Goal: Task Accomplishment & Management: Manage account settings

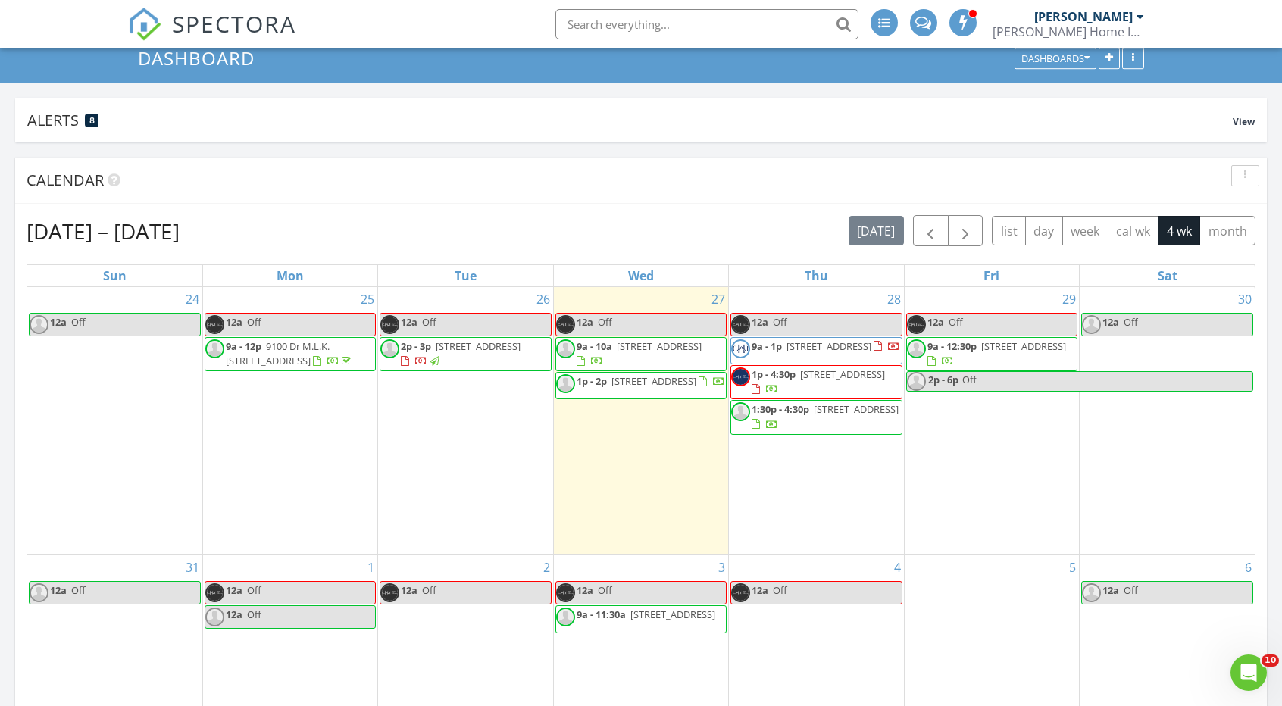
scroll to position [71, 0]
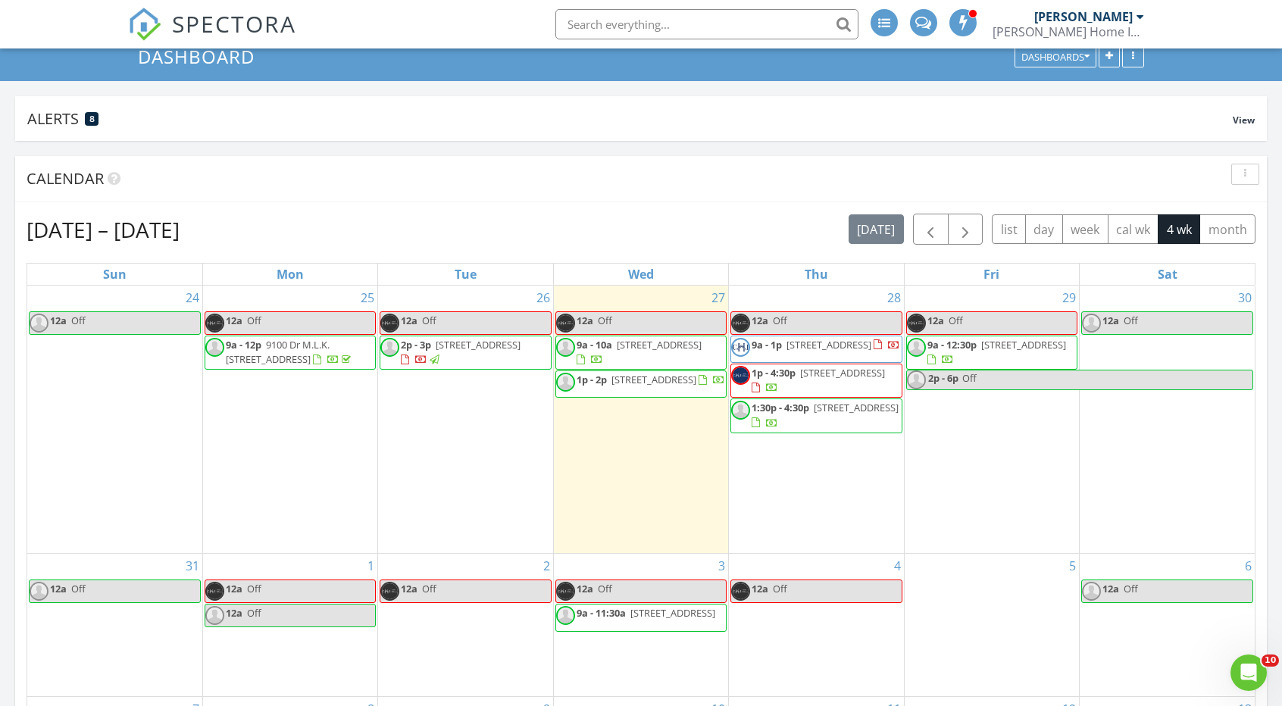
drag, startPoint x: 602, startPoint y: 335, endPoint x: 603, endPoint y: 352, distance: 16.7
click at [617, 352] on span "717 Plumbrook Rd, Sun City Center 33573" at bounding box center [659, 345] width 85 height 14
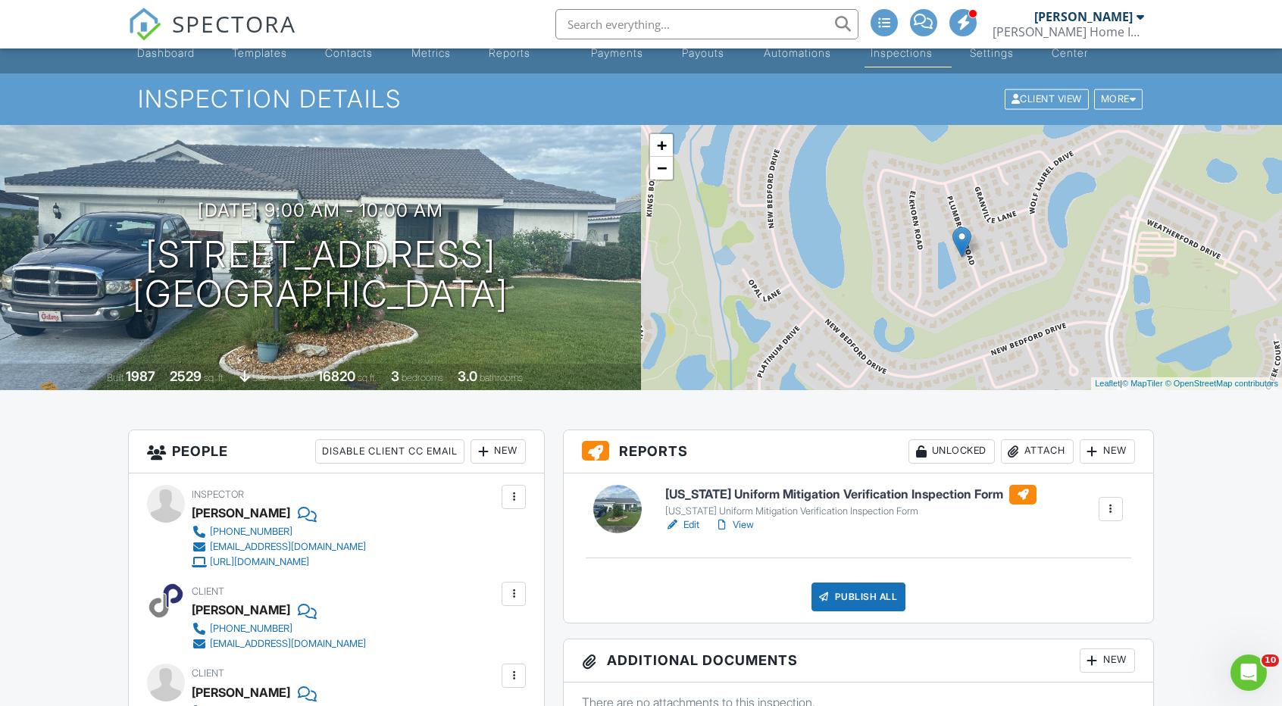
scroll to position [39, 0]
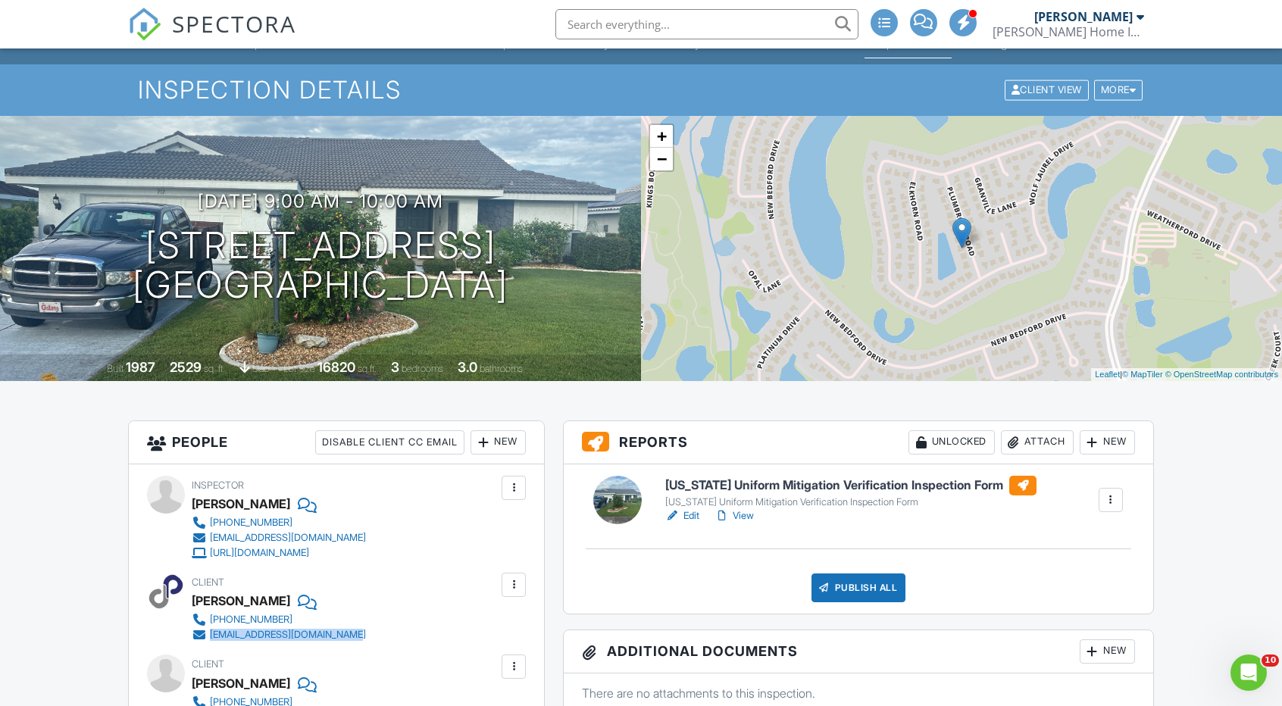
drag, startPoint x: 362, startPoint y: 631, endPoint x: 214, endPoint y: 639, distance: 148.8
click at [214, 639] on div "239-224-9571 maximumsolutions3@gmail.com" at bounding box center [285, 627] width 186 height 30
copy div "[EMAIL_ADDRESS][DOMAIN_NAME]"
click at [740, 514] on link "View" at bounding box center [734, 516] width 39 height 15
click at [696, 515] on link "Edit" at bounding box center [682, 516] width 34 height 15
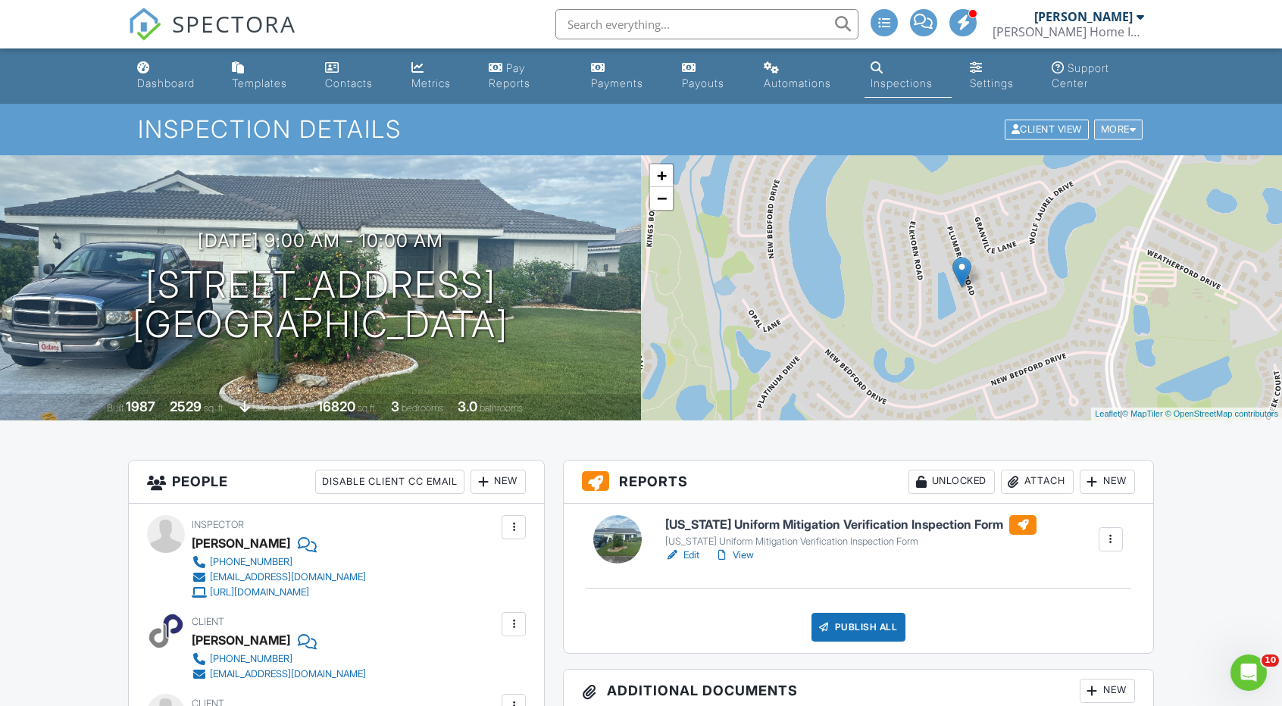
click at [1130, 125] on div at bounding box center [1133, 130] width 7 height 10
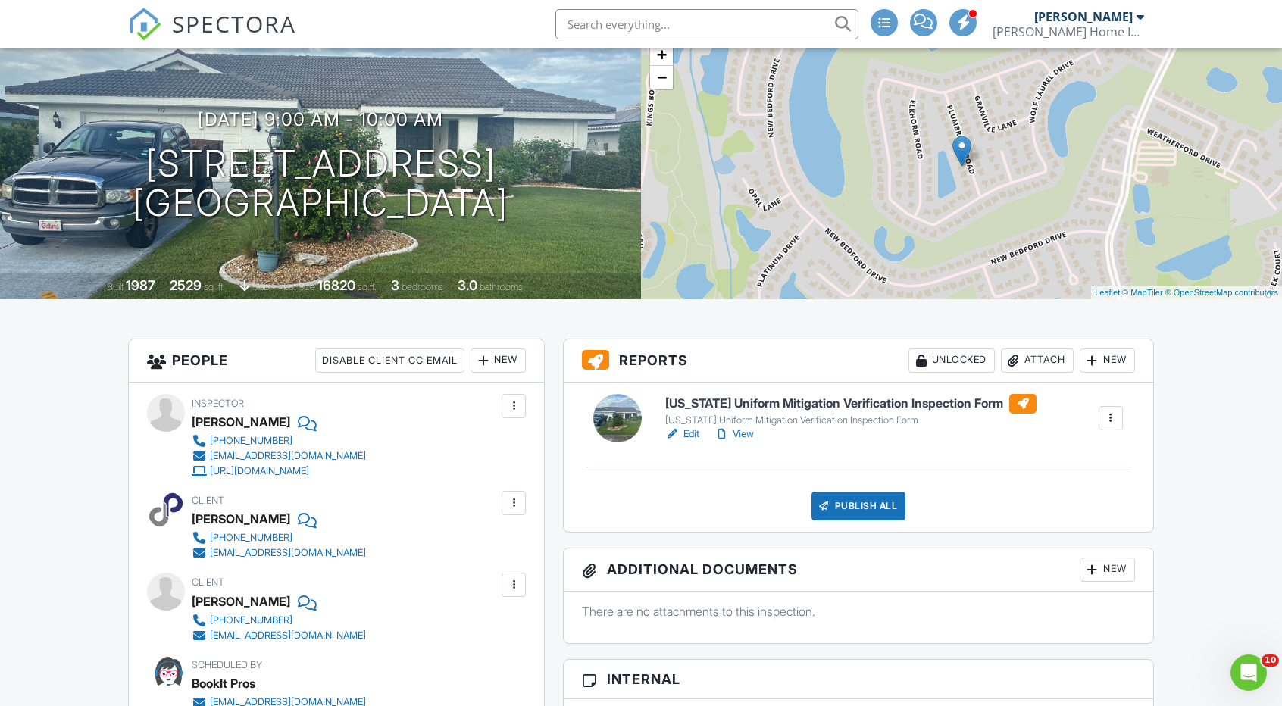
scroll to position [379, 0]
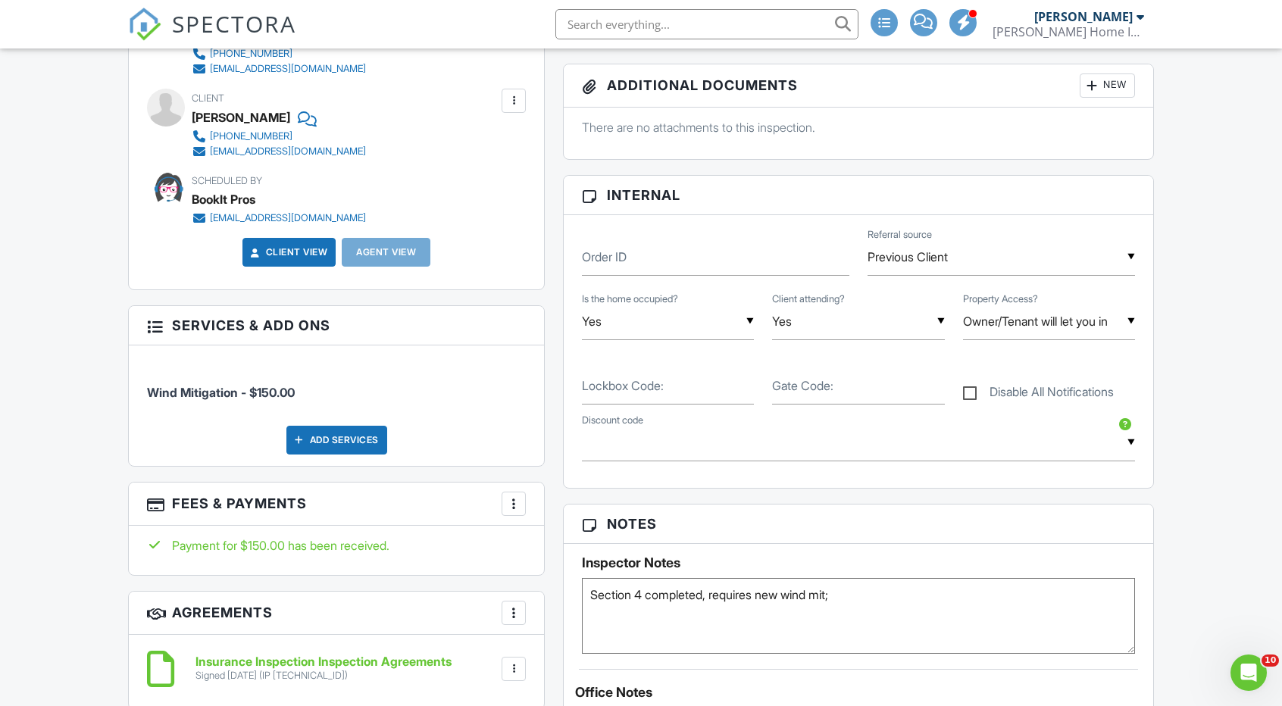
scroll to position [606, 0]
click at [1066, 387] on label "Disable All Notifications" at bounding box center [1038, 393] width 151 height 19
click at [973, 387] on input "Disable All Notifications" at bounding box center [968, 384] width 10 height 10
checkbox input "true"
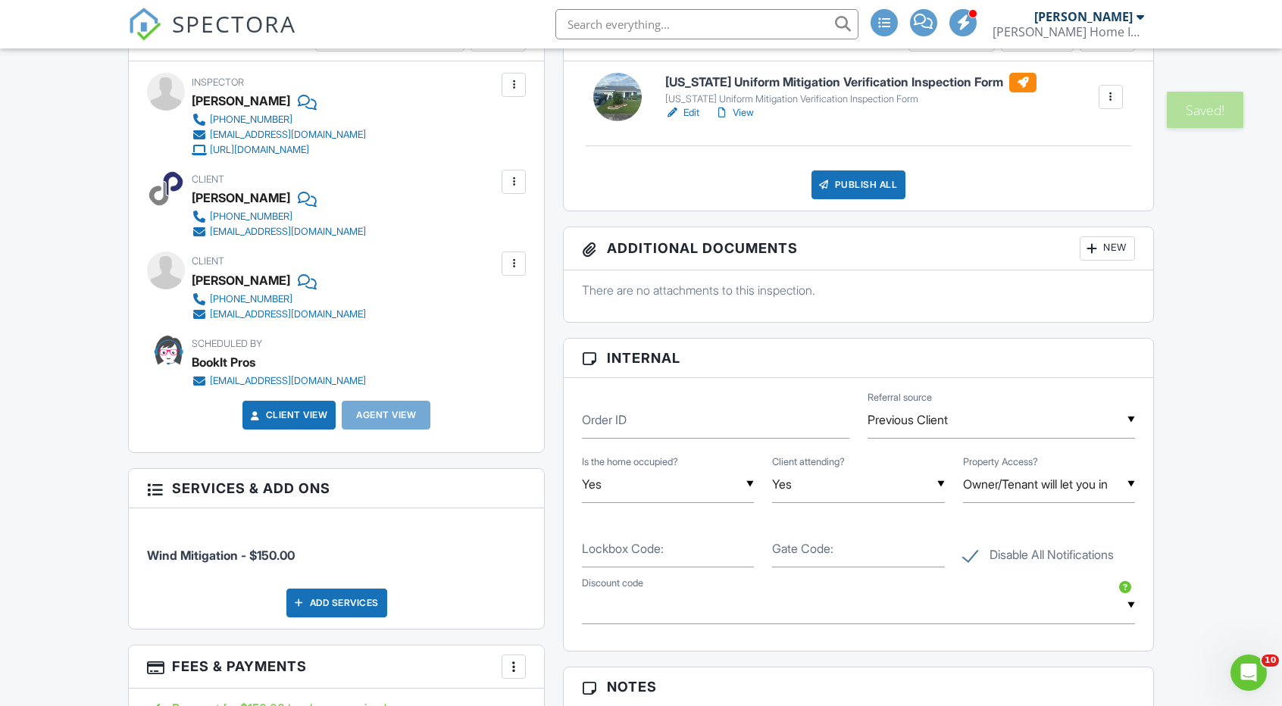
scroll to position [769, 0]
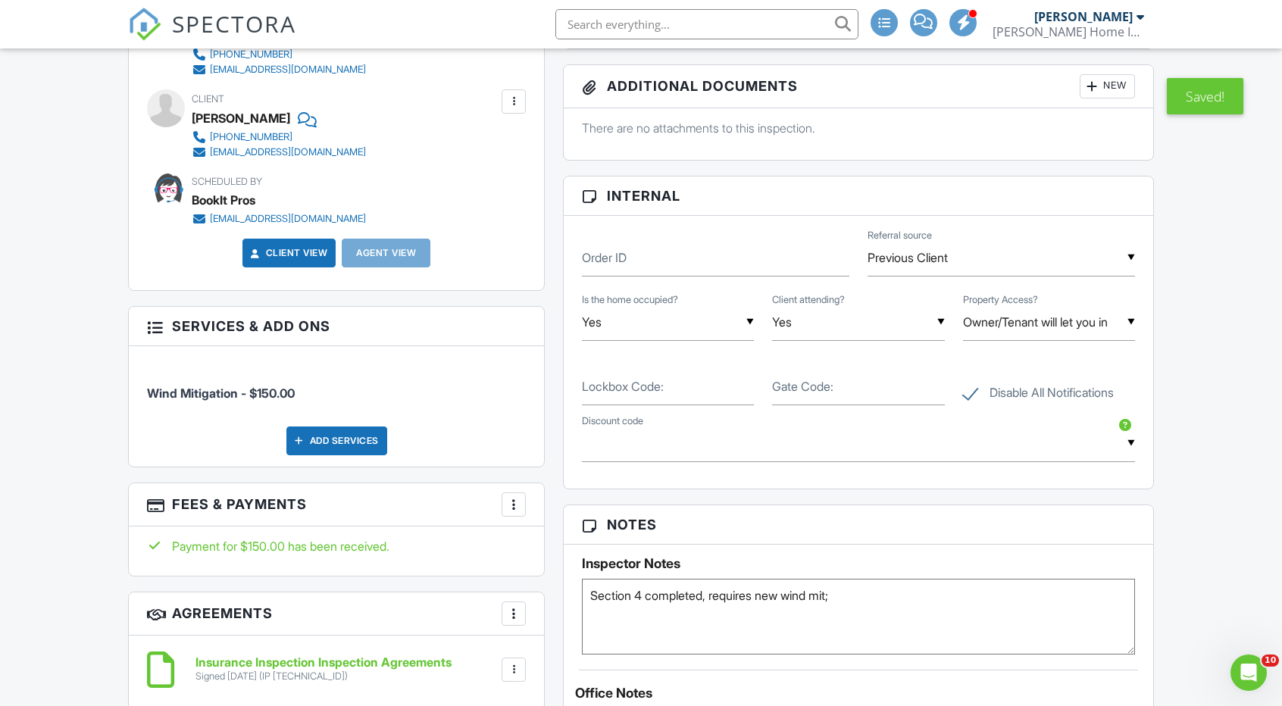
click at [1198, 381] on div "Dashboard Templates Contacts Metrics Pay Reports Payments Payouts Automations I…" at bounding box center [641, 567] width 1282 height 2575
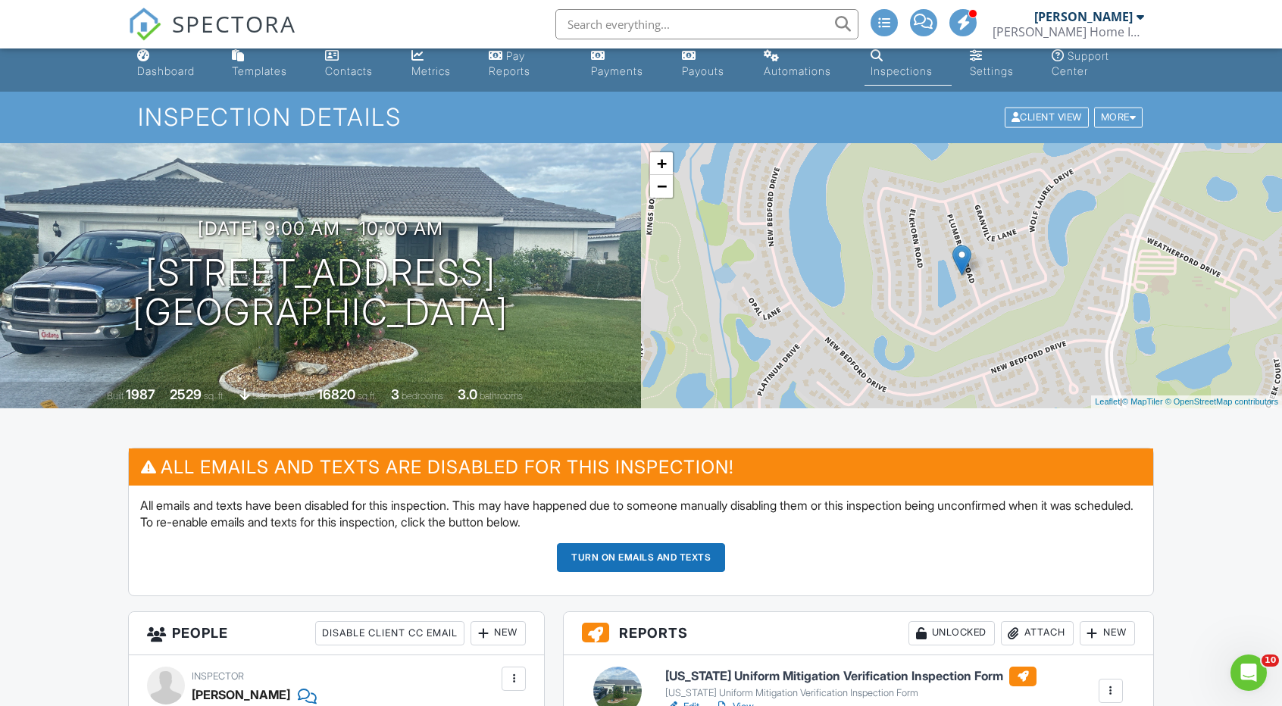
scroll to position [0, 0]
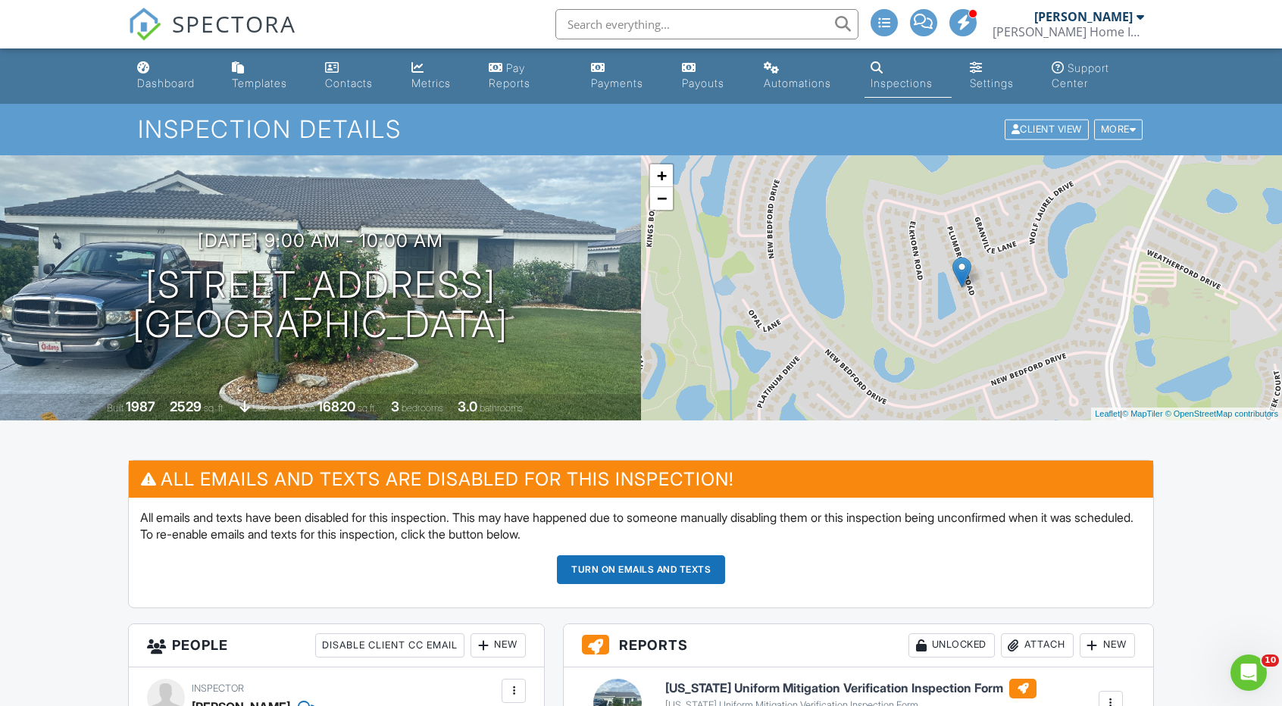
click at [195, 92] on link "Dashboard" at bounding box center [172, 76] width 83 height 43
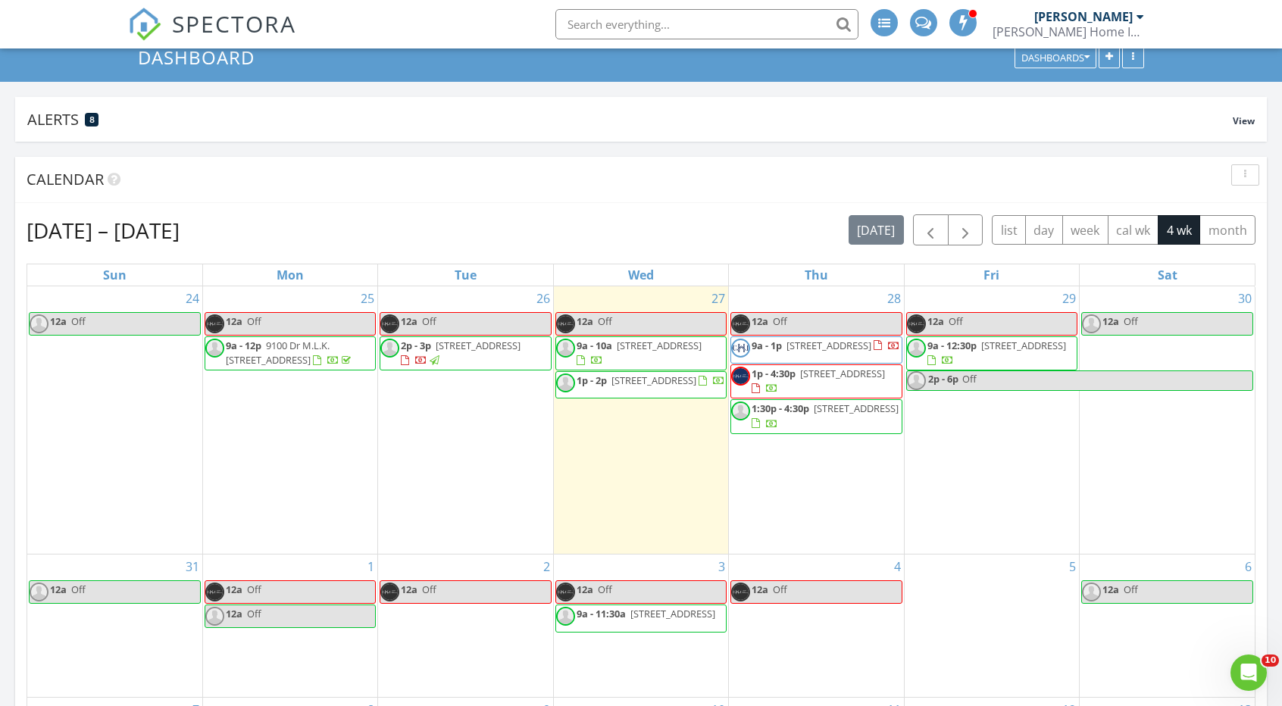
scroll to position [76, 0]
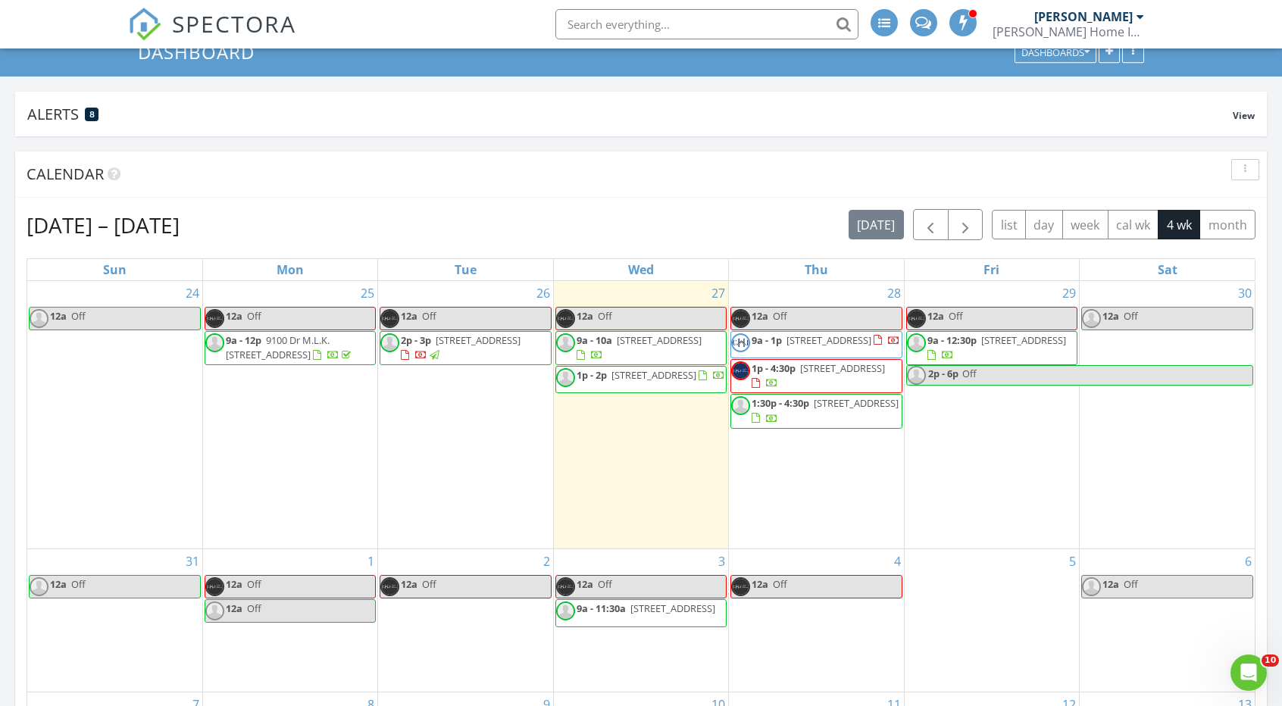
click at [390, 239] on div "Aug 24 – Sep 20, 2025 today list day week cal wk 4 wk month" at bounding box center [641, 224] width 1229 height 31
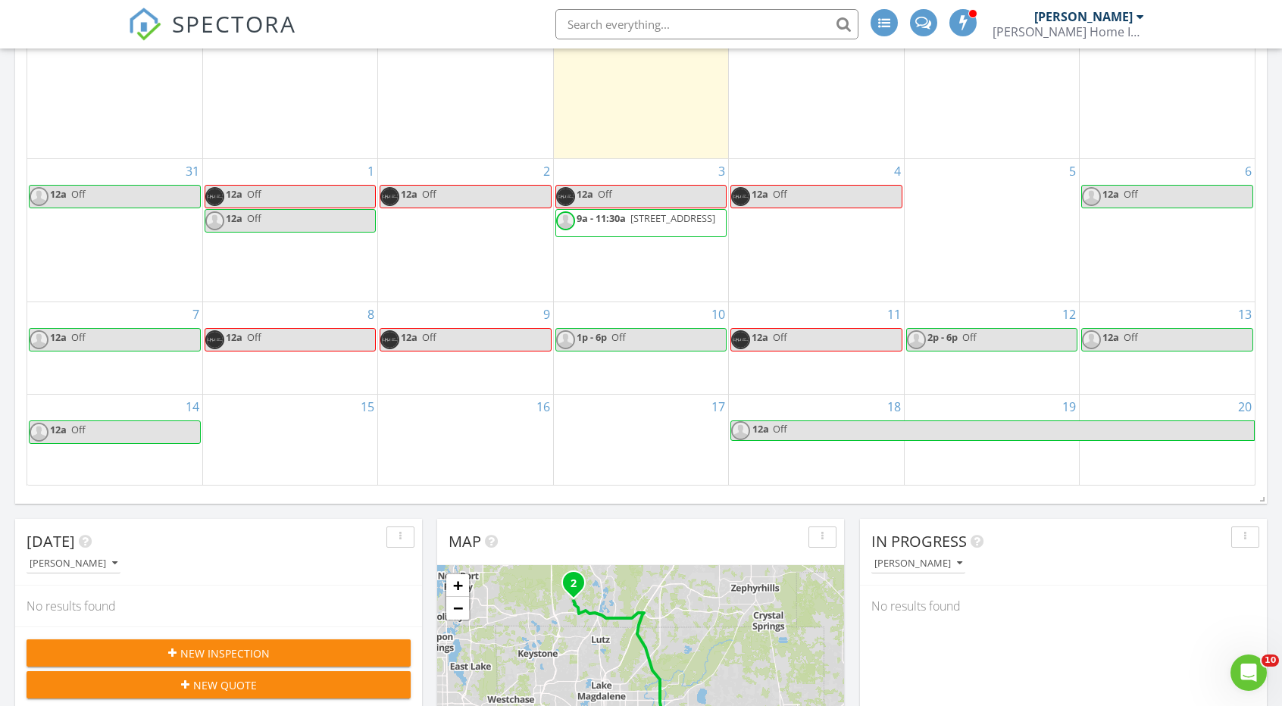
scroll to position [303, 0]
